Goal: Task Accomplishment & Management: Complete application form

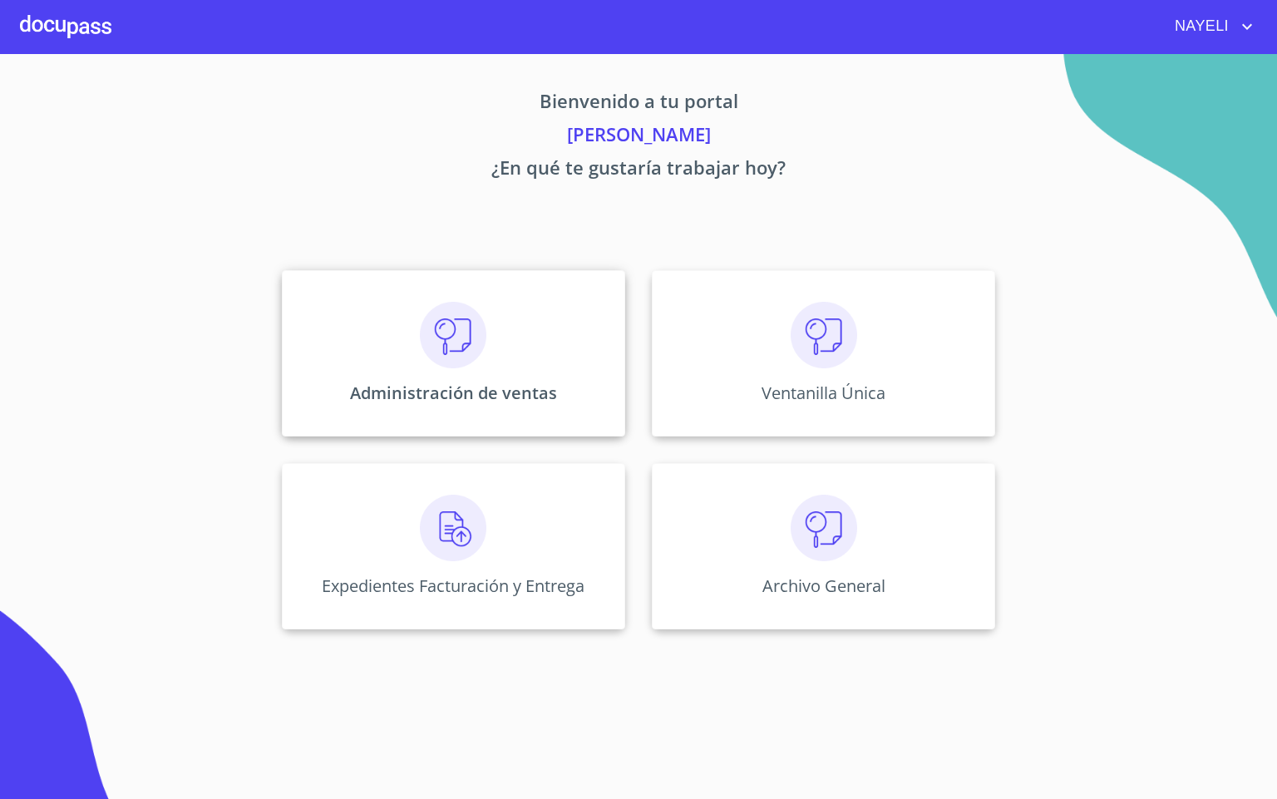
click at [422, 328] on div "Administración de ventas" at bounding box center [453, 353] width 343 height 166
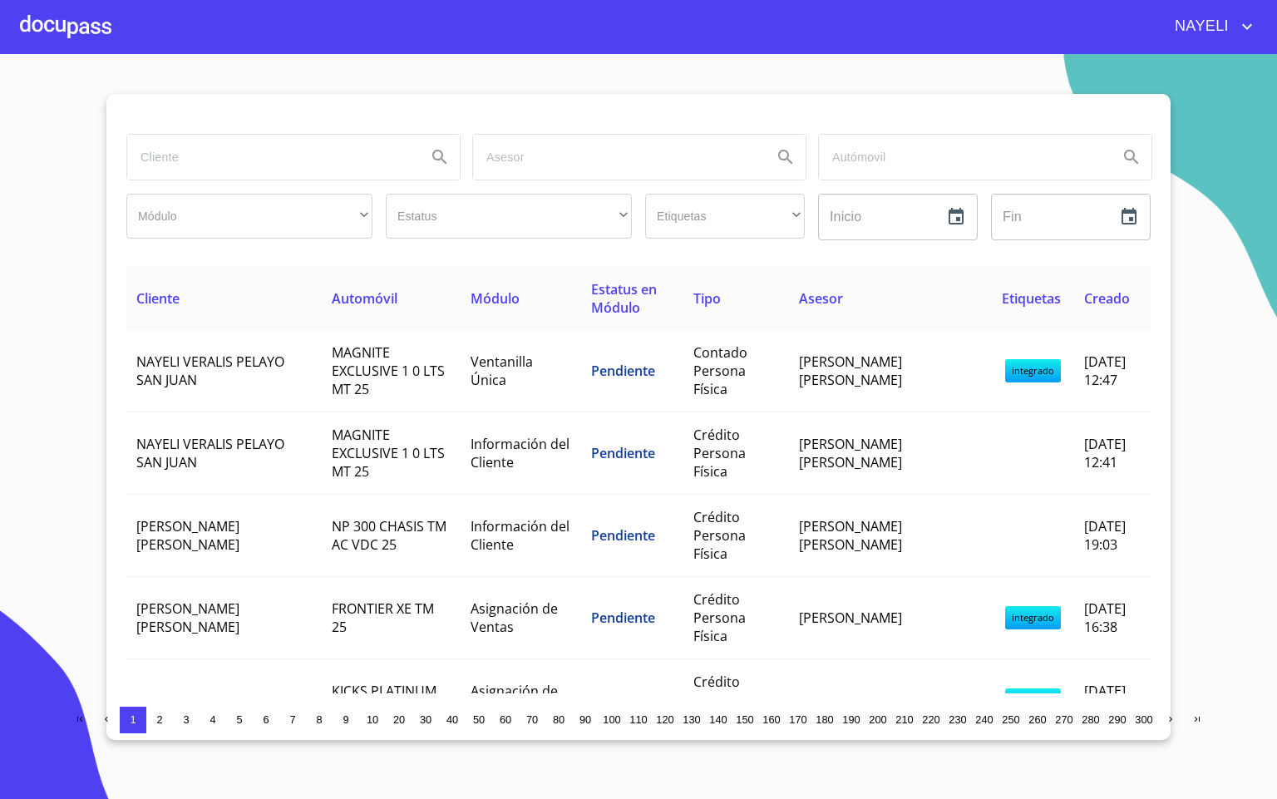
click at [200, 178] on input "search" at bounding box center [270, 157] width 286 height 45
type input "[PERSON_NAME]"
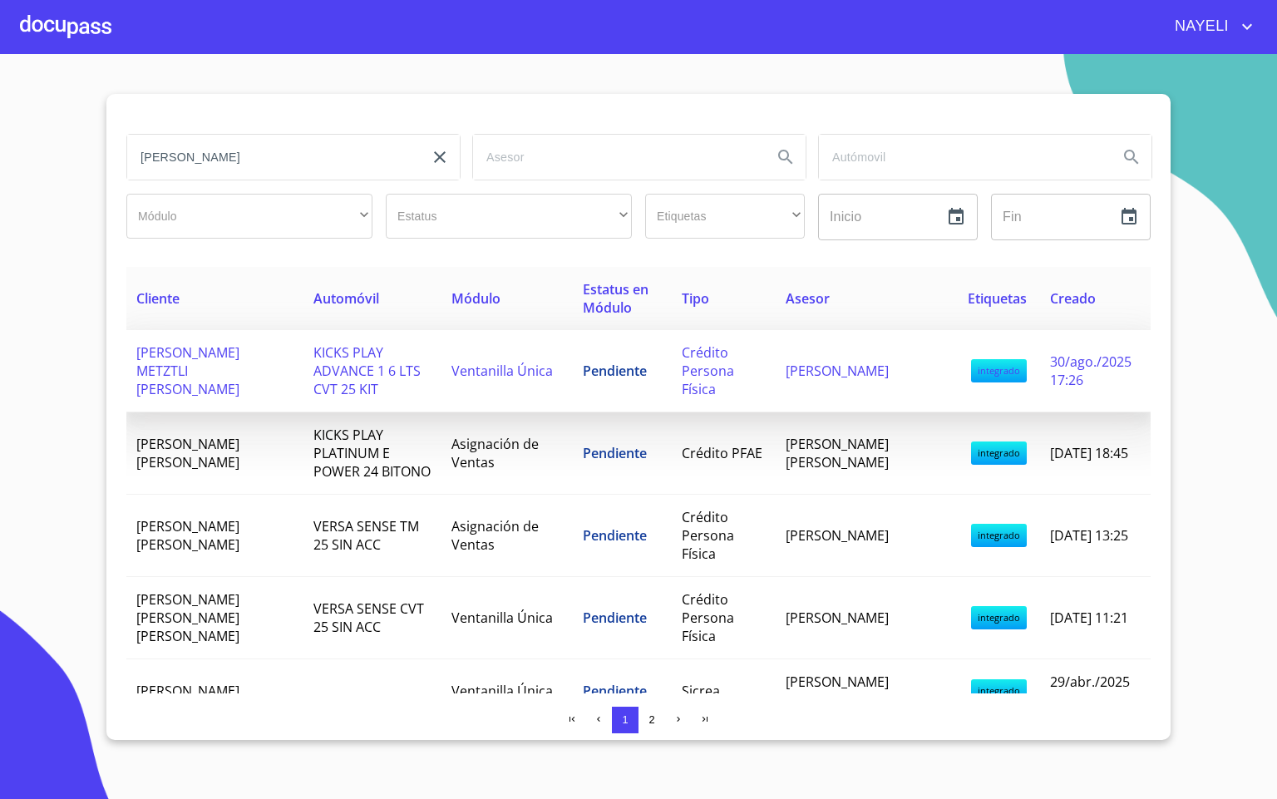
click at [222, 368] on span "[PERSON_NAME] METZTLI [PERSON_NAME]" at bounding box center [187, 370] width 103 height 55
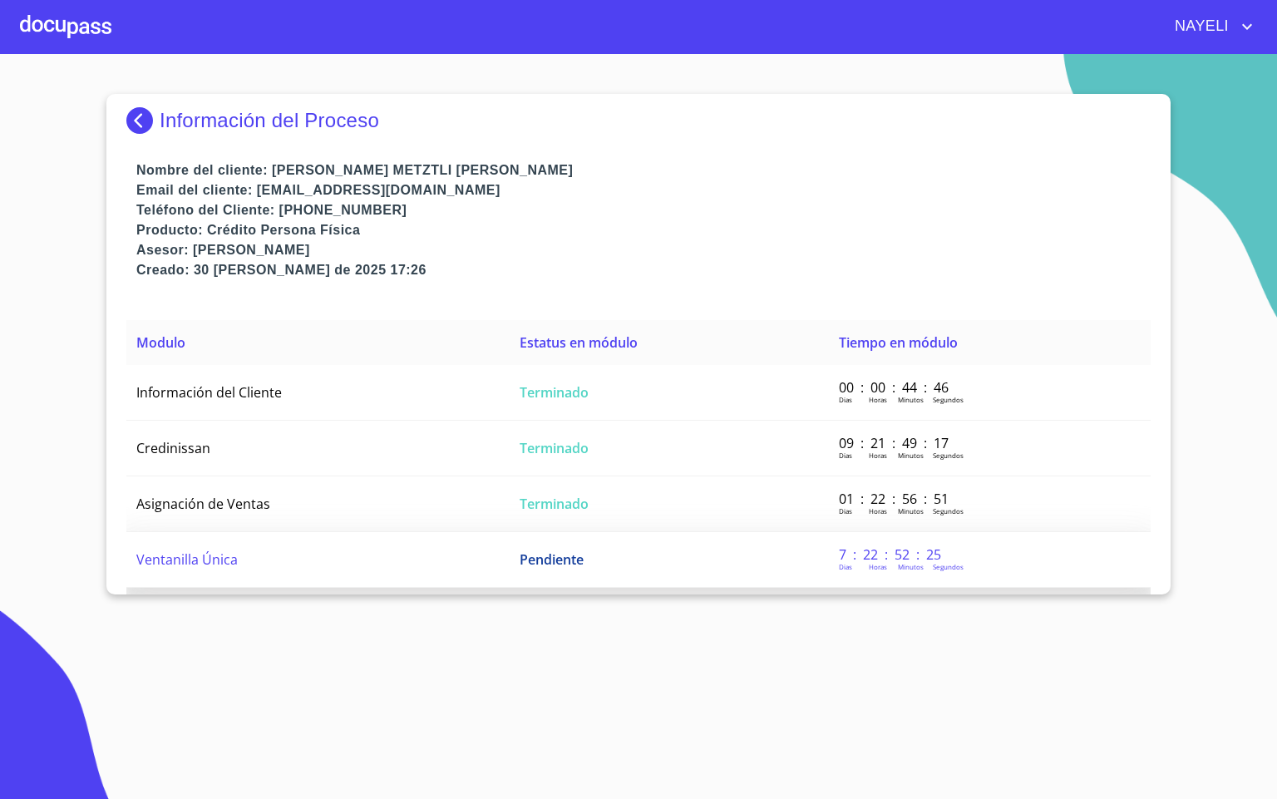
click at [205, 537] on td "Ventanilla Única" at bounding box center [317, 560] width 383 height 56
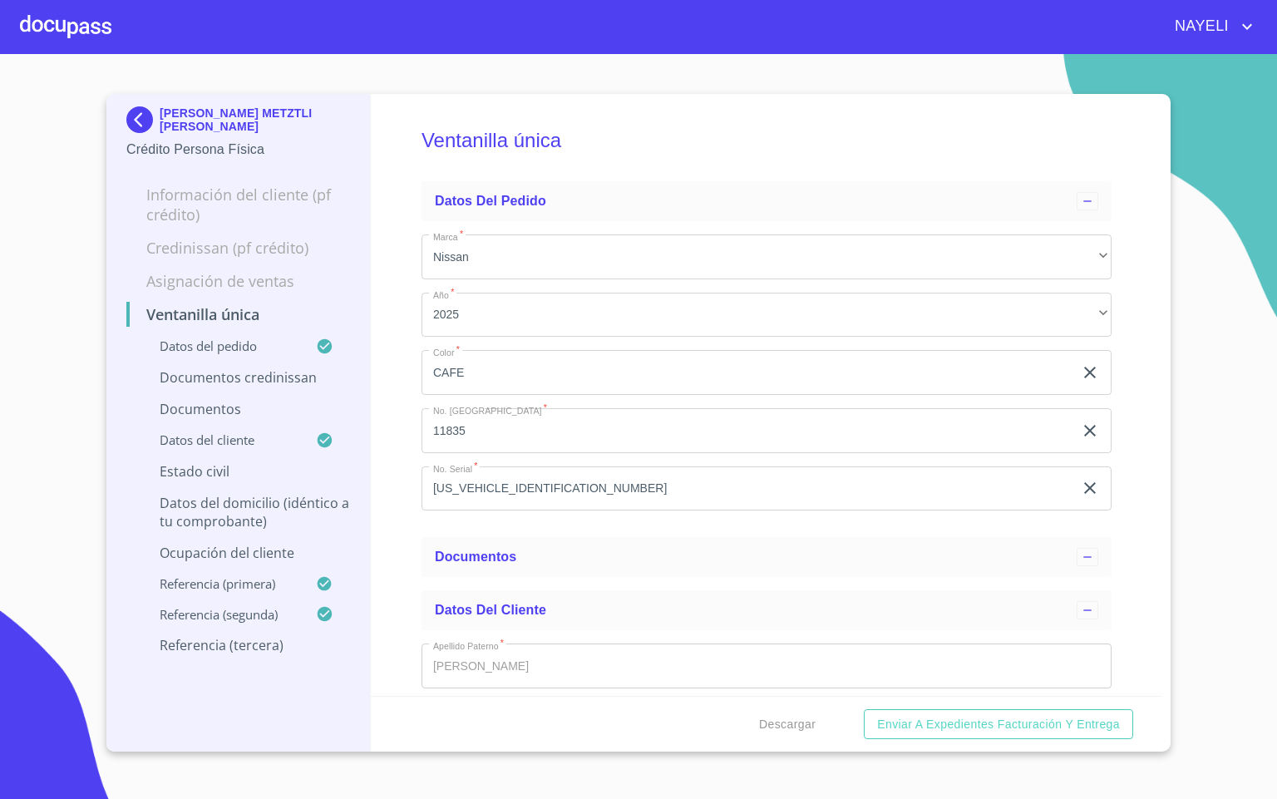
click at [1131, 472] on div "Ventanilla única Datos del pedido Marca   * Nissan ​ Año   * 2025 ​ Color   * C…" at bounding box center [767, 395] width 793 height 602
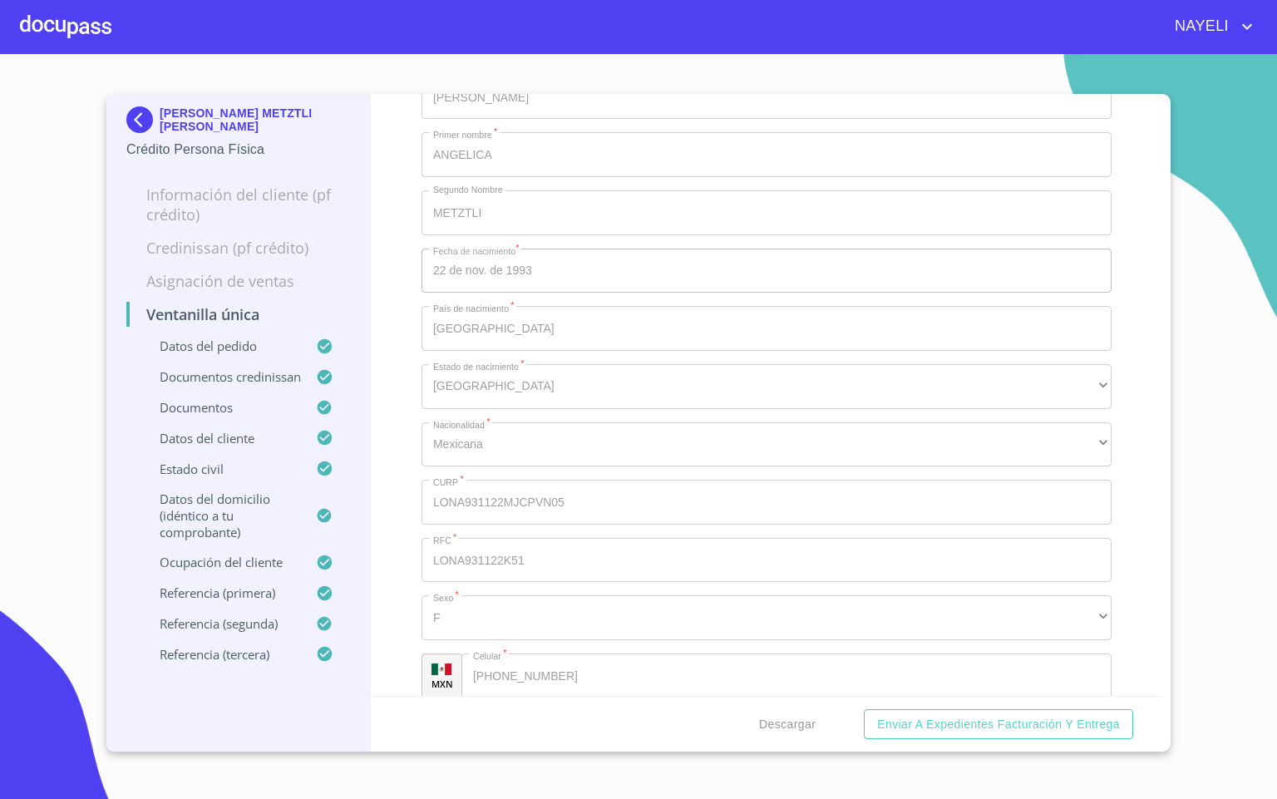
scroll to position [5364, 0]
click at [1116, 525] on div "Ventanilla única Datos del pedido Marca   * Nissan ​ Año   * 2025 ​ Color   * C…" at bounding box center [767, 395] width 793 height 602
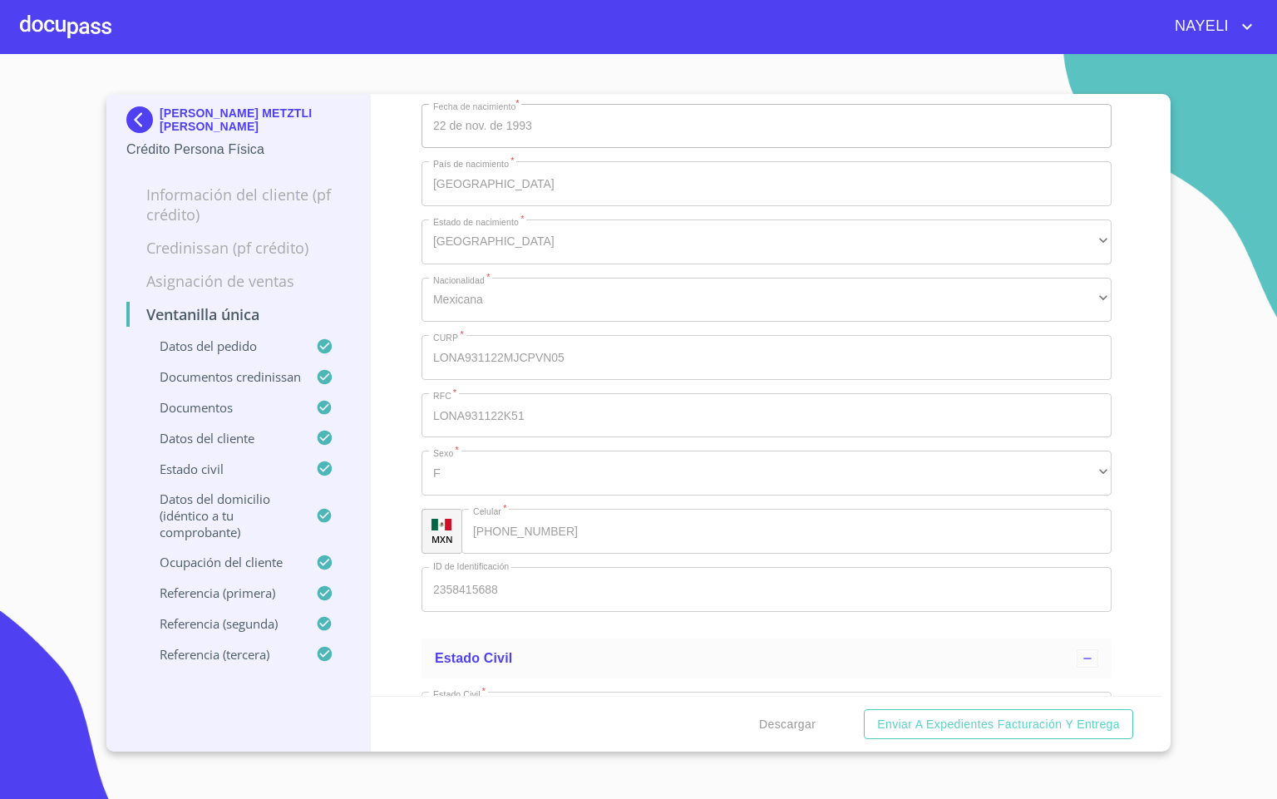
click at [136, 130] on img at bounding box center [142, 119] width 33 height 27
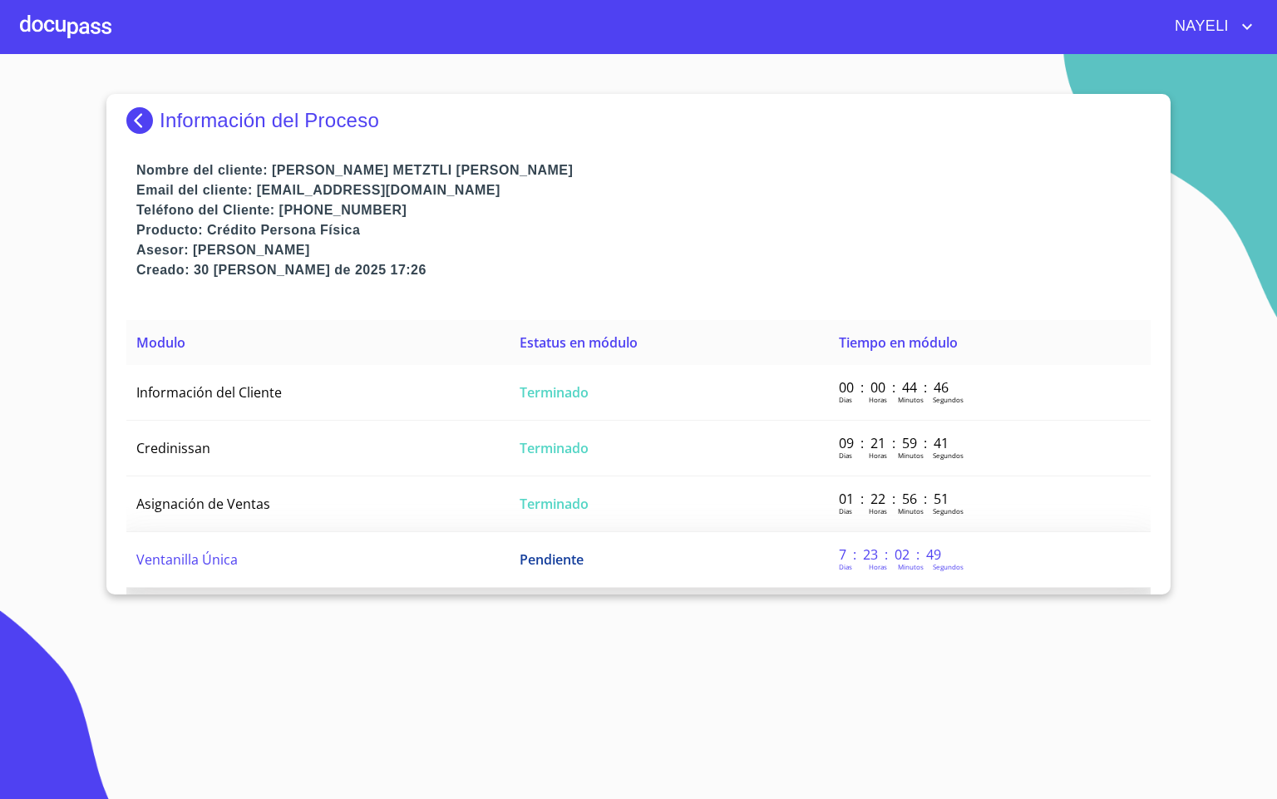
click at [348, 544] on td "Ventanilla Única" at bounding box center [317, 560] width 383 height 56
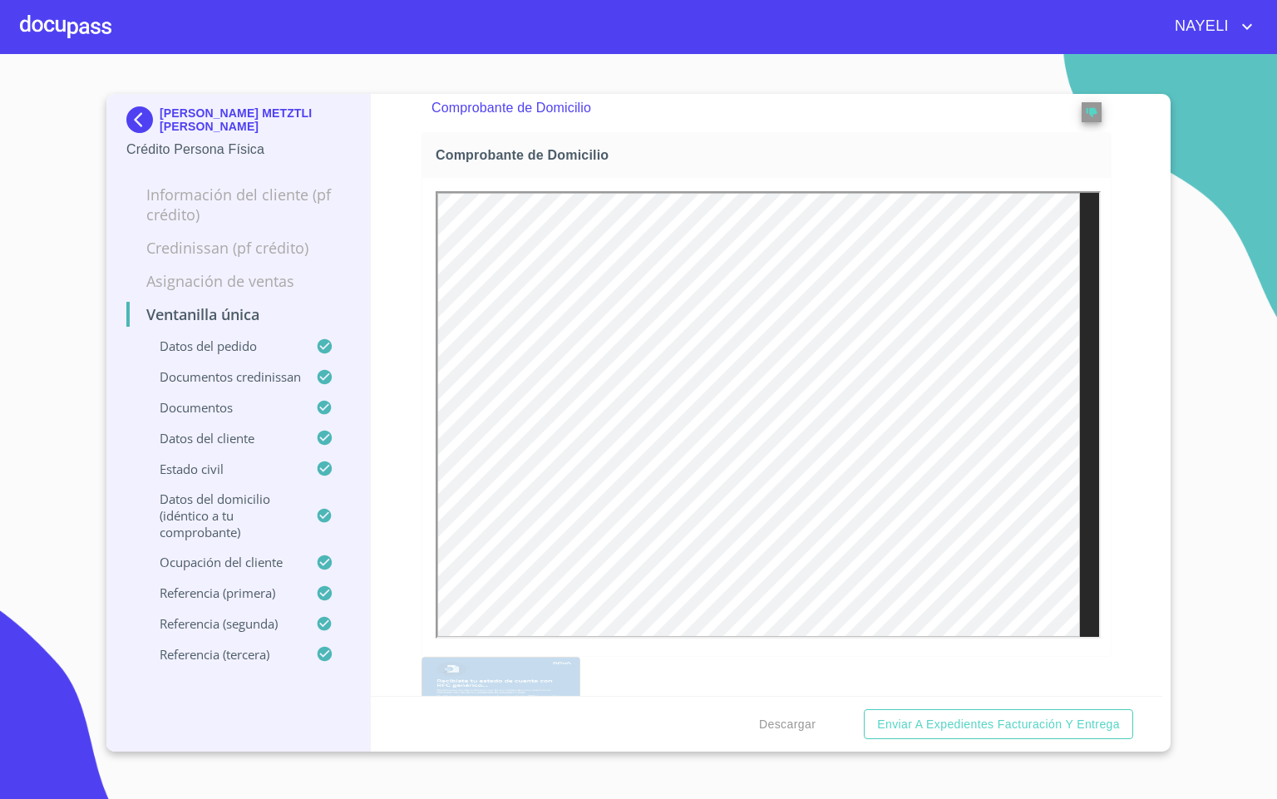
scroll to position [1746, 0]
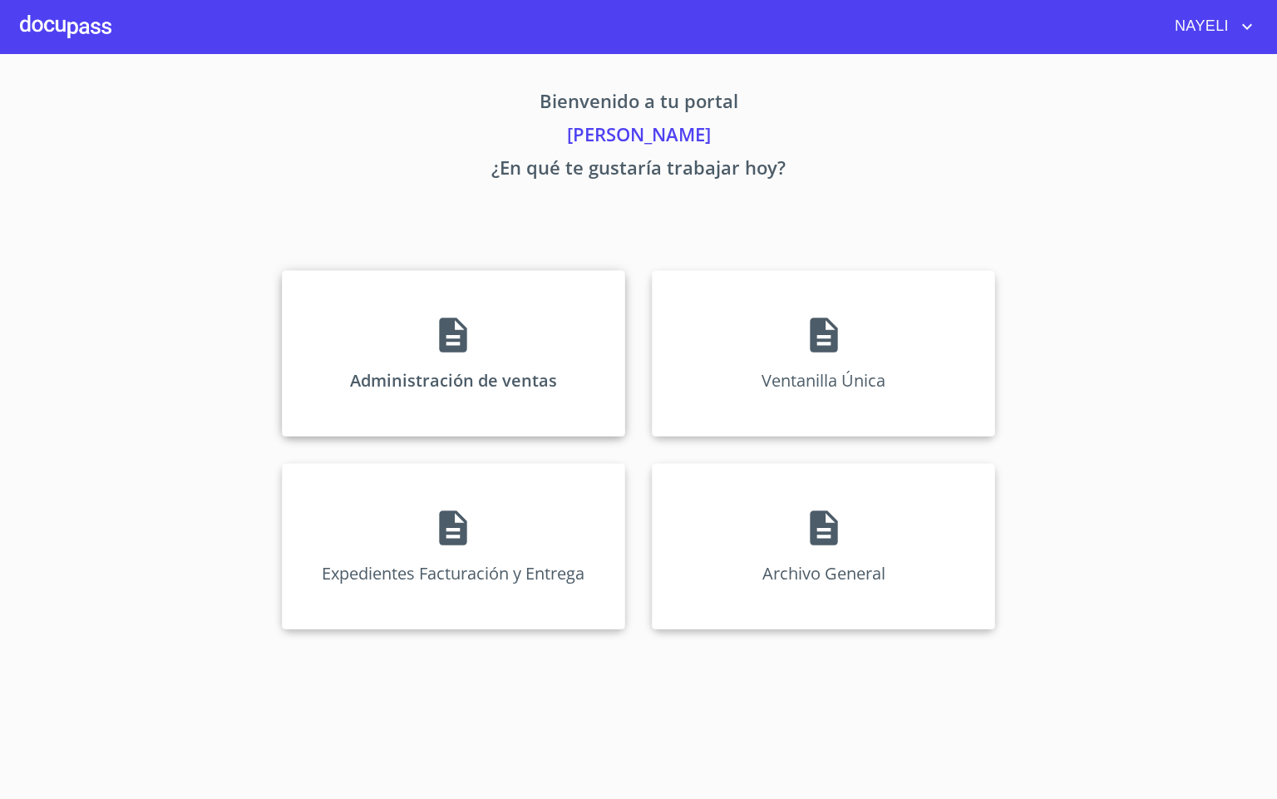
click at [410, 335] on div "Administración de ventas" at bounding box center [453, 353] width 343 height 166
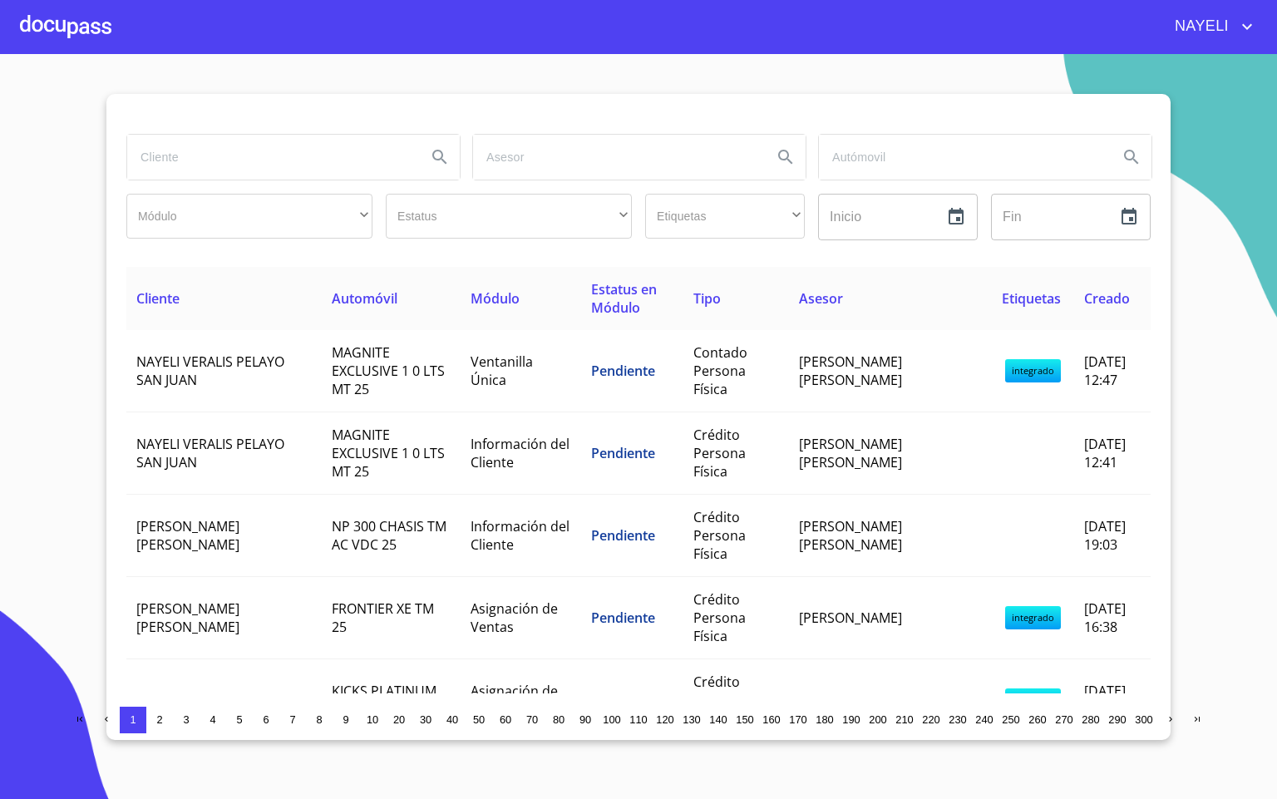
click at [352, 163] on input "search" at bounding box center [270, 157] width 286 height 45
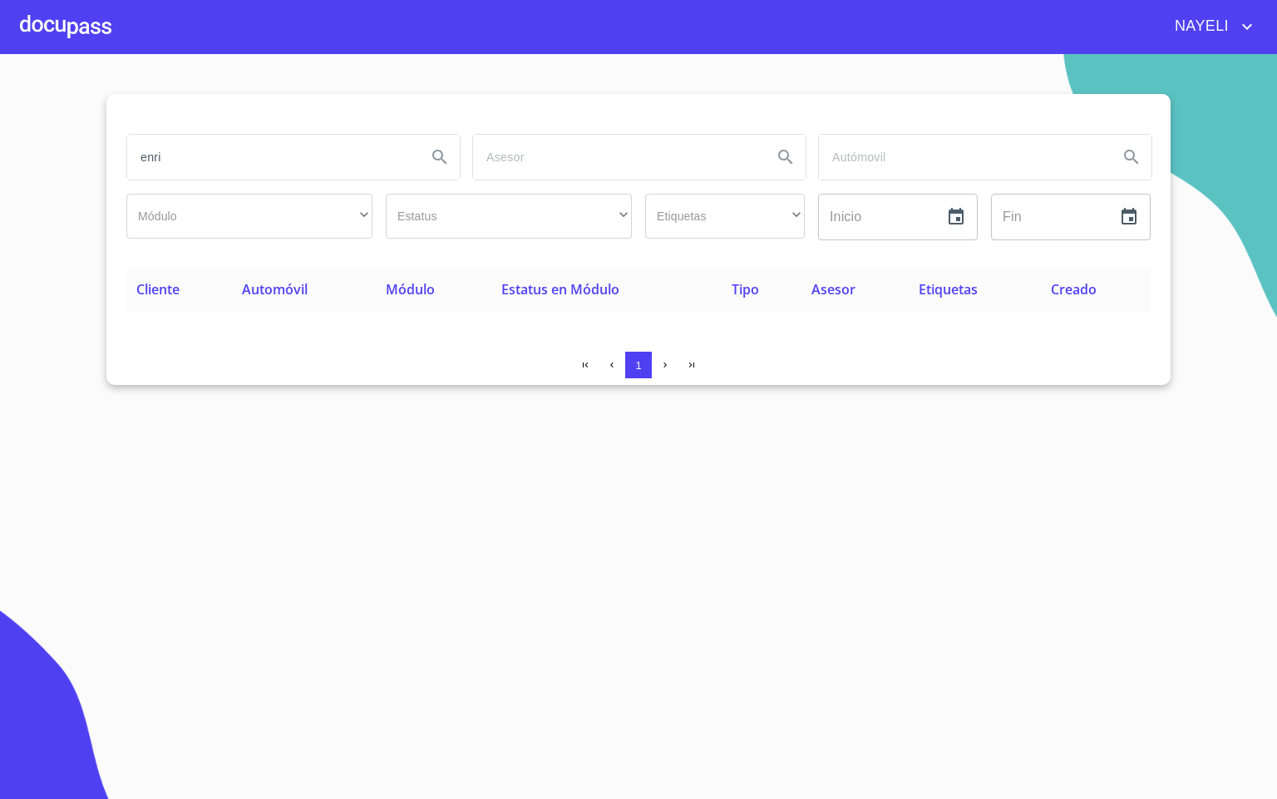
type input "enri"
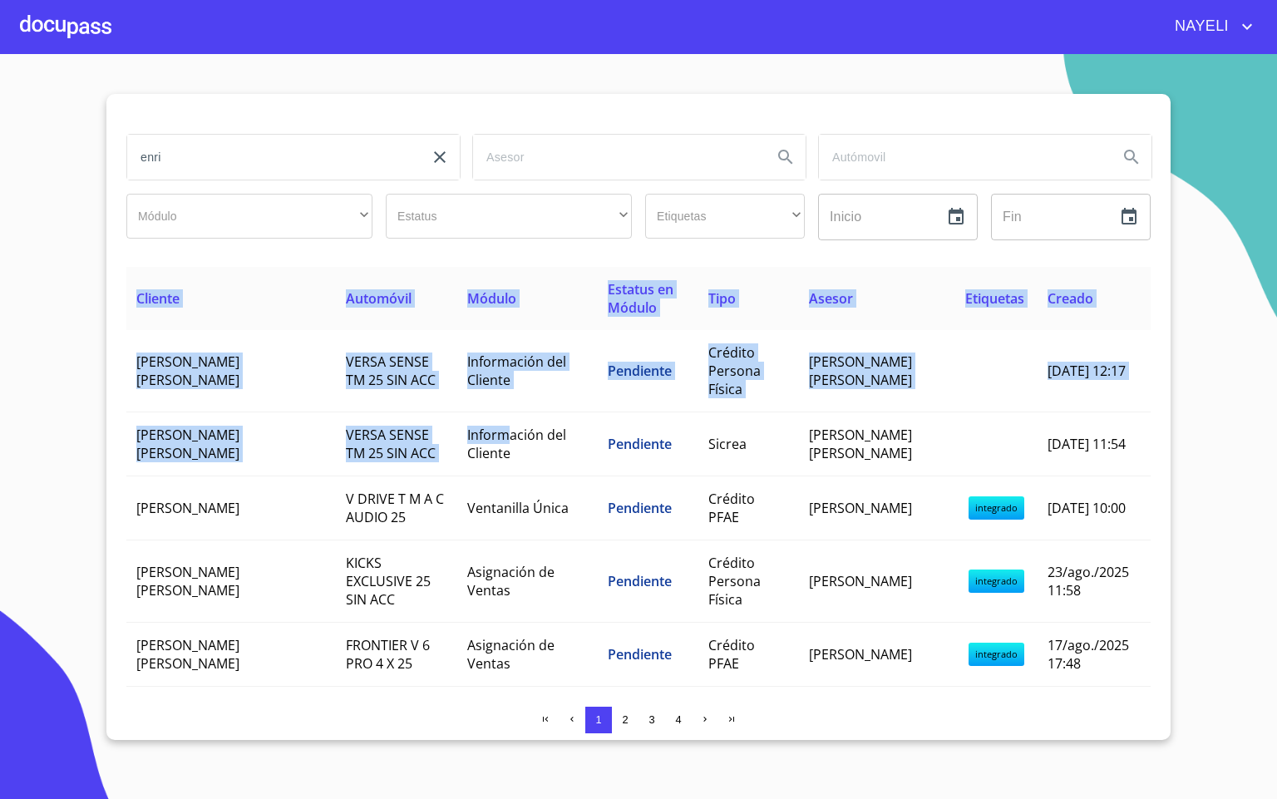
drag, startPoint x: 475, startPoint y: 419, endPoint x: 43, endPoint y: 497, distance: 438.6
click at [43, 497] on section "enri Módulo ​ ​ Estatus ​ ​ Etiquetas ​ ​ Inicio ​ Fin ​ Cliente Automóvil Módu…" at bounding box center [638, 426] width 1277 height 745
click at [42, 496] on section "enri Módulo ​ ​ Estatus ​ ​ Etiquetas ​ ​ Inicio ​ Fin ​ Cliente Automóvil Módu…" at bounding box center [638, 426] width 1277 height 745
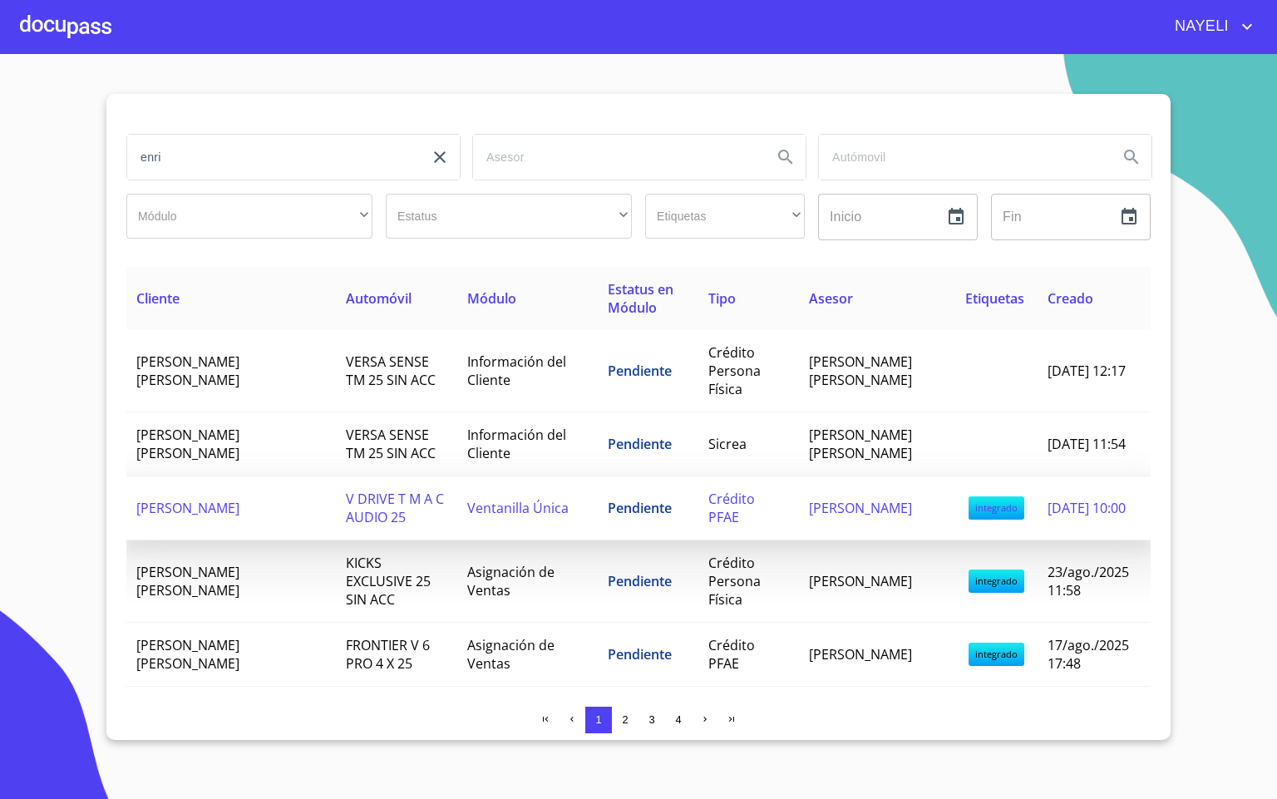
click at [270, 517] on td "ENRIQUE RIOS NAVARRO" at bounding box center [231, 509] width 210 height 64
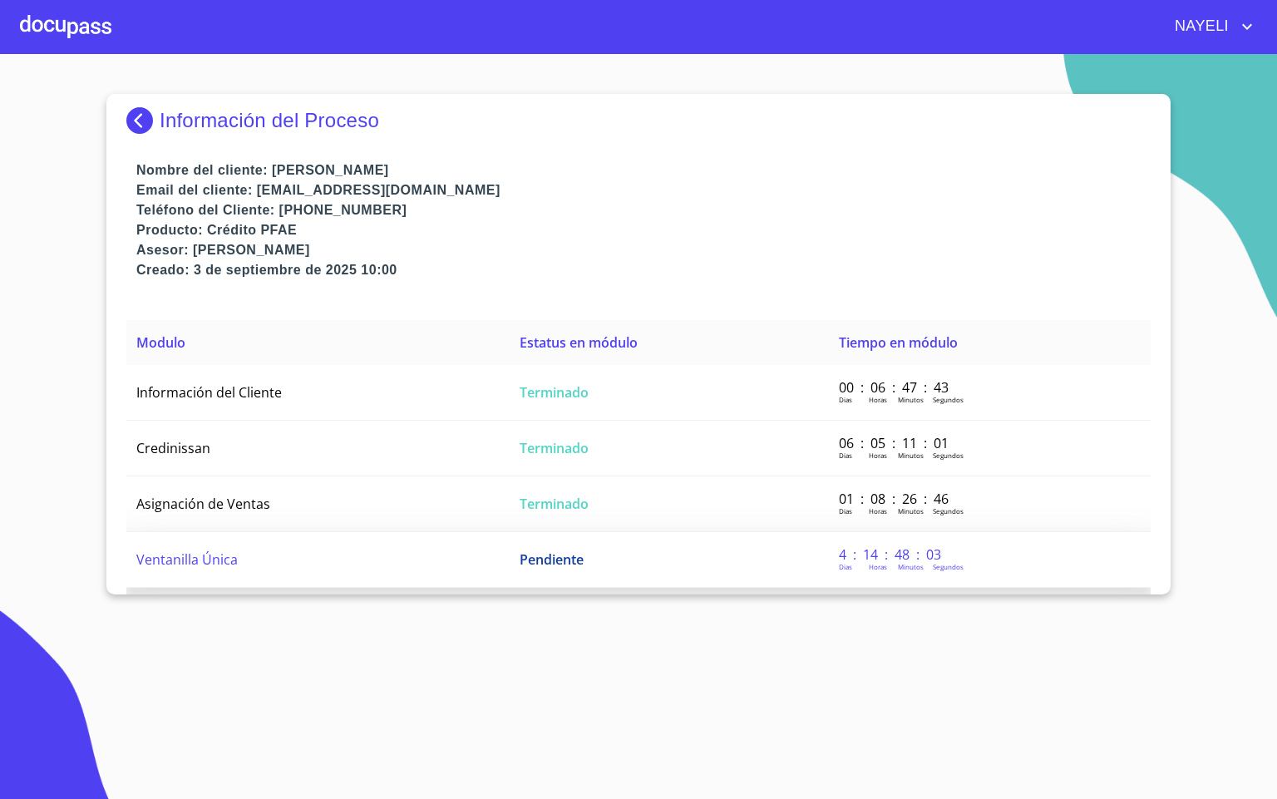
click at [307, 565] on td "Ventanilla Única" at bounding box center [317, 560] width 383 height 56
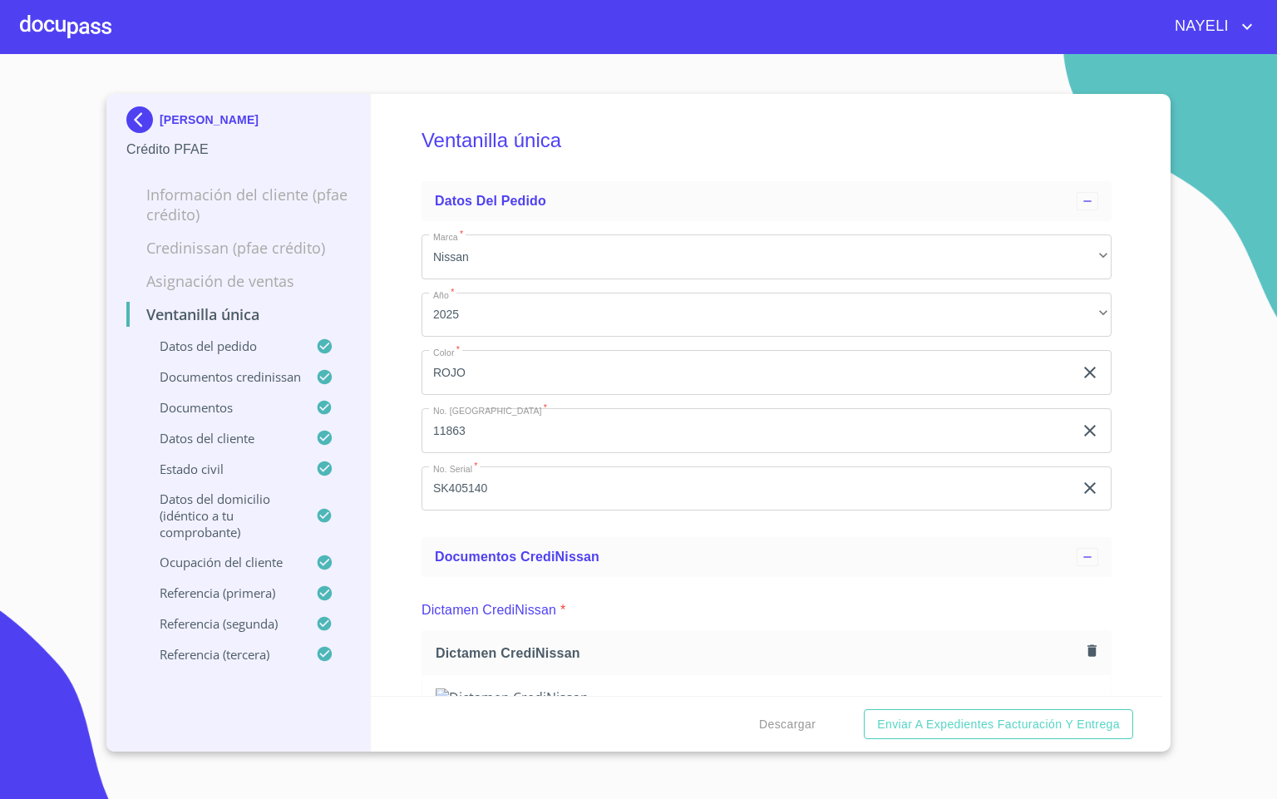
click at [389, 539] on div "Ventanilla única Datos del pedido Marca   * Nissan ​ Año   * 2025 ​ Color   * R…" at bounding box center [767, 395] width 793 height 602
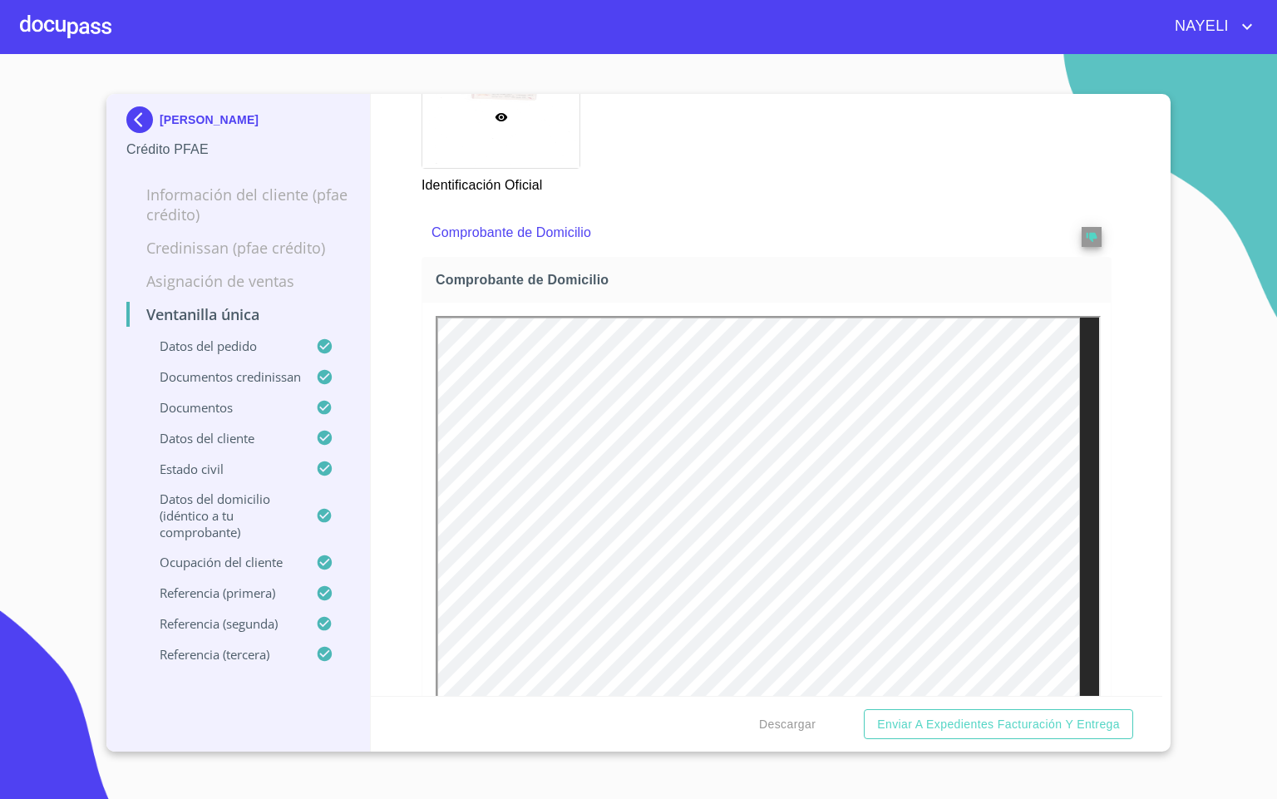
scroll to position [1622, 0]
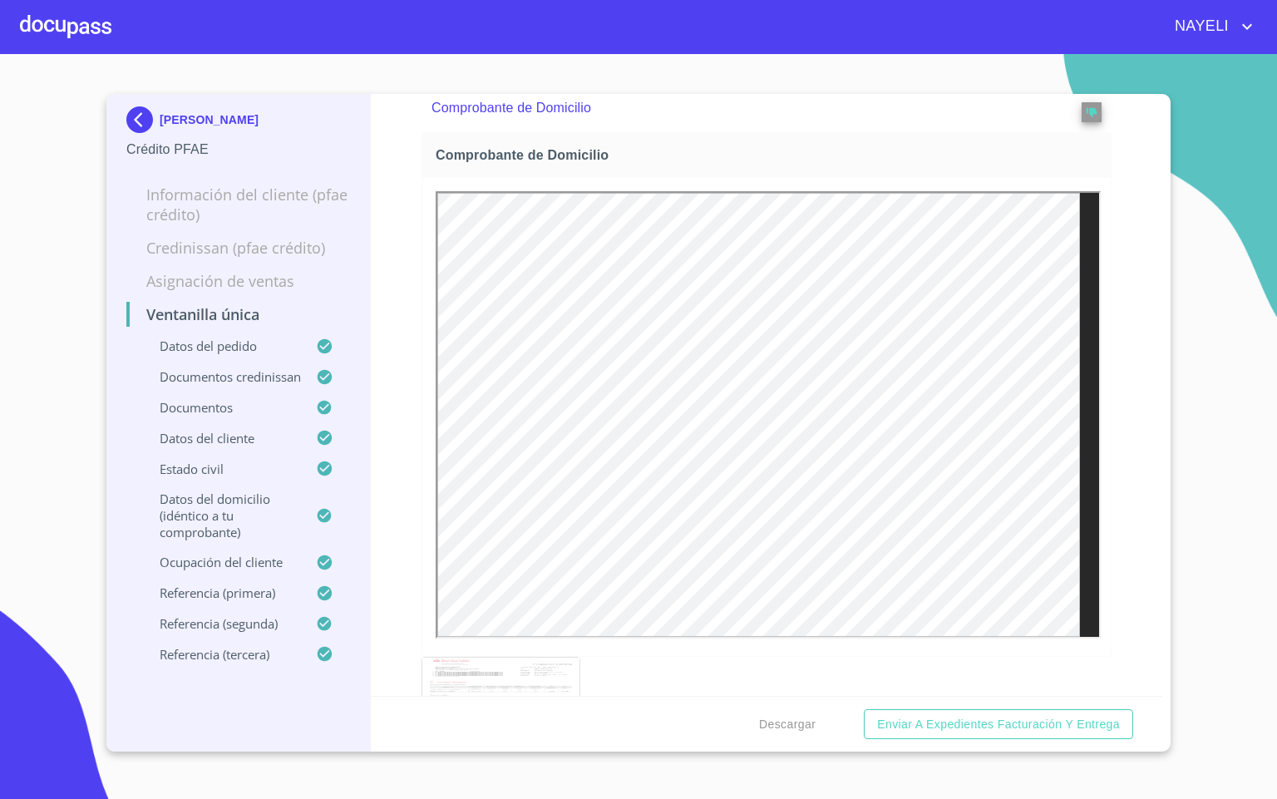
click at [1125, 536] on div "Ventanilla única Datos del pedido Marca   * Nissan ​ Año   * 2025 ​ Color   * R…" at bounding box center [767, 395] width 793 height 602
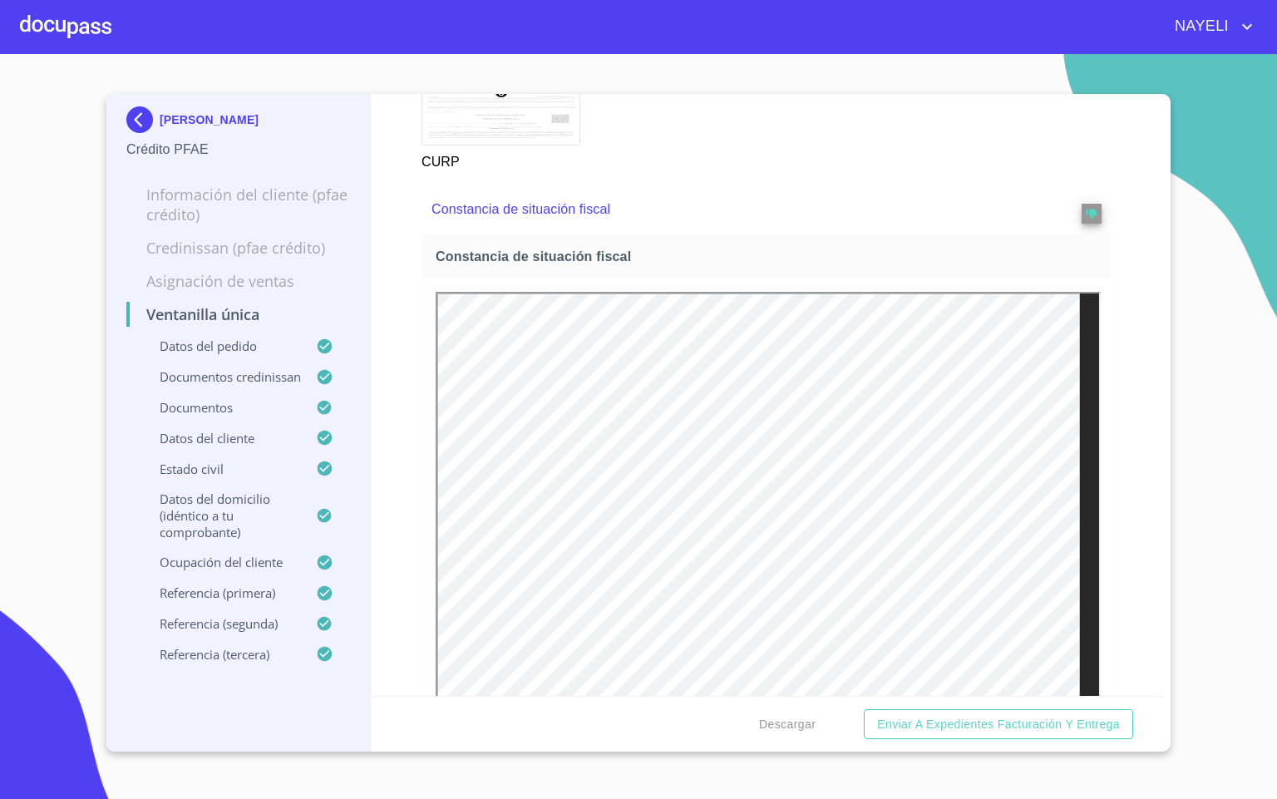
scroll to position [4491, 0]
